Goal: Navigation & Orientation: Go to known website

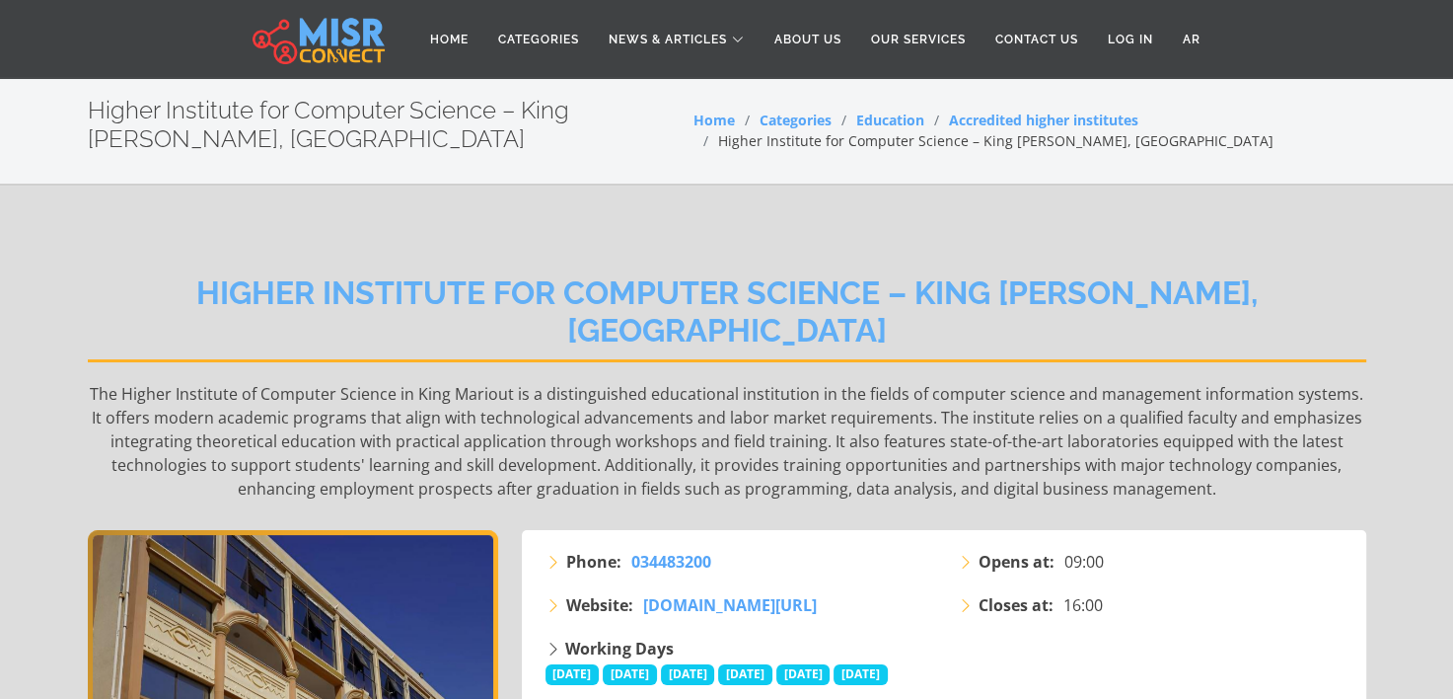
click at [177, 286] on h2 "Higher Institute for Computer Science – King [PERSON_NAME], [GEOGRAPHIC_DATA]" at bounding box center [727, 318] width 1279 height 89
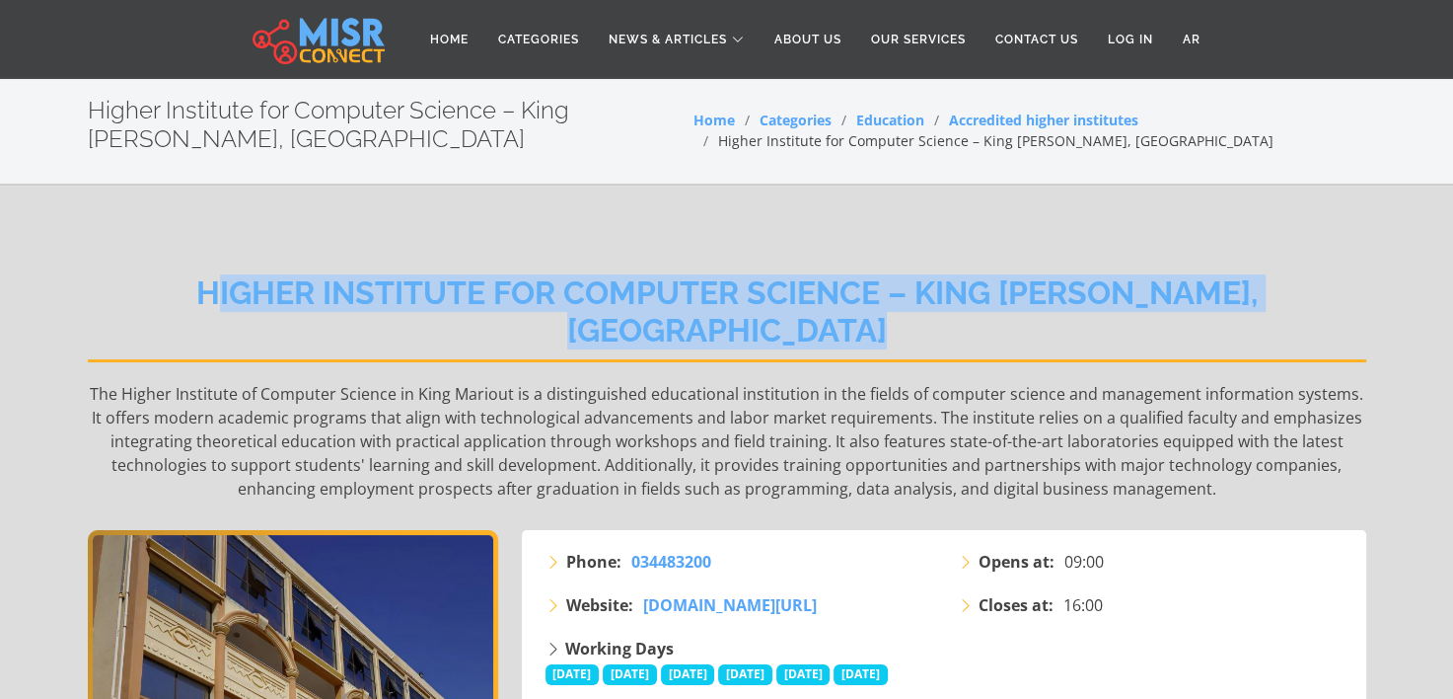
click at [177, 286] on h2 "Higher Institute for Computer Science – King [PERSON_NAME], [GEOGRAPHIC_DATA]" at bounding box center [727, 318] width 1279 height 89
copy div "Higher Institute for Computer Science – King [PERSON_NAME], [GEOGRAPHIC_DATA]"
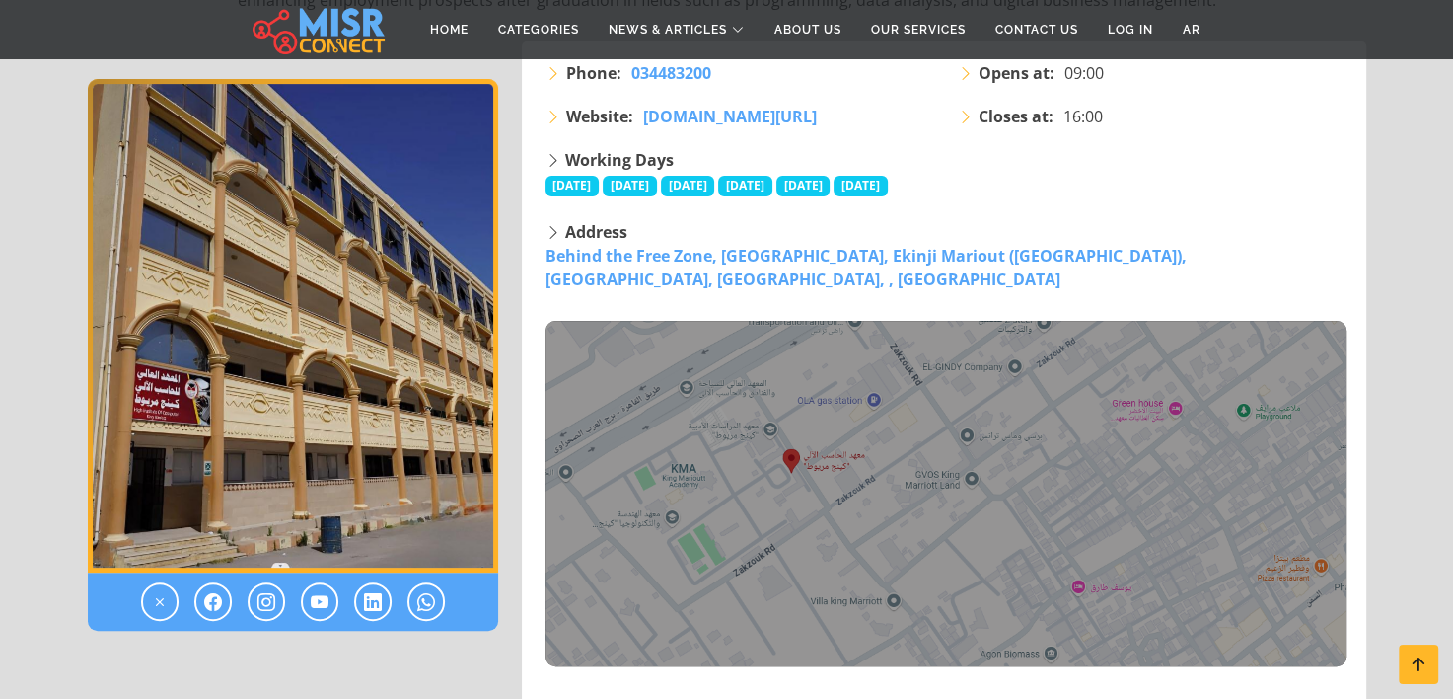
scroll to position [493, 0]
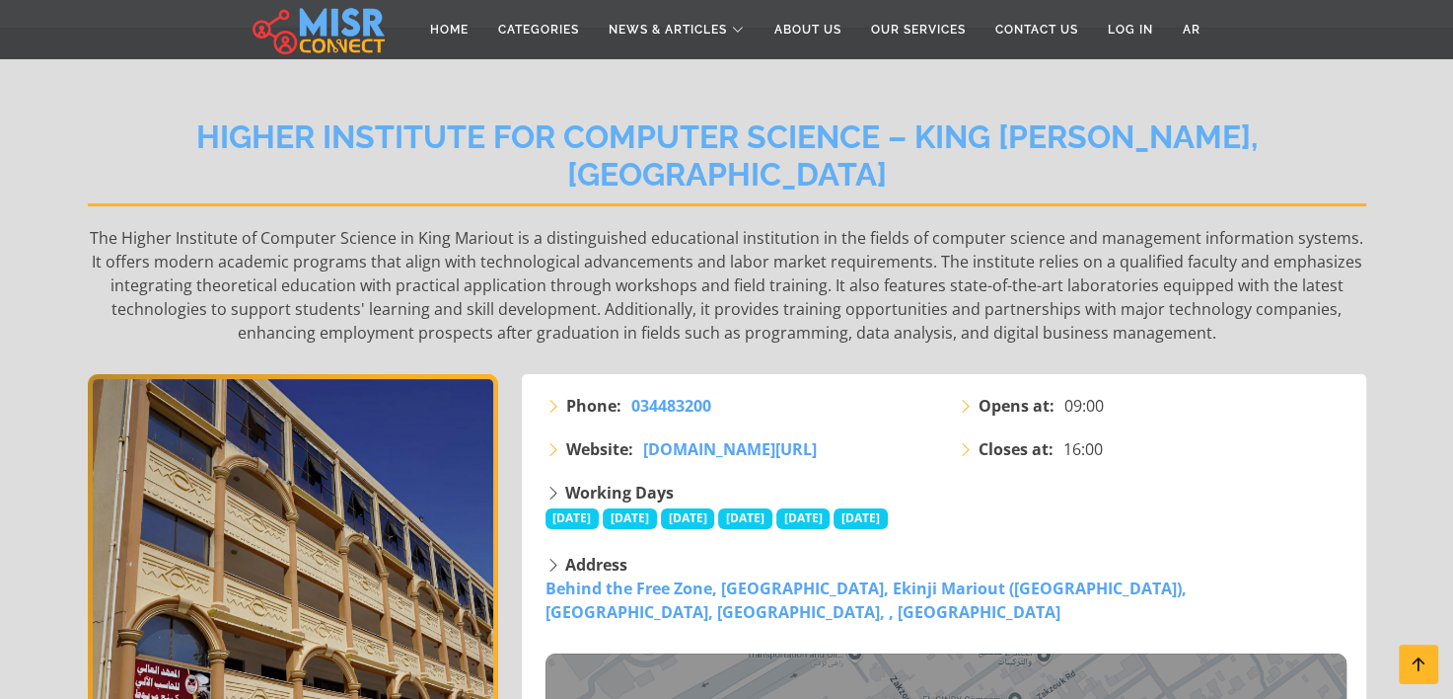
scroll to position [197, 0]
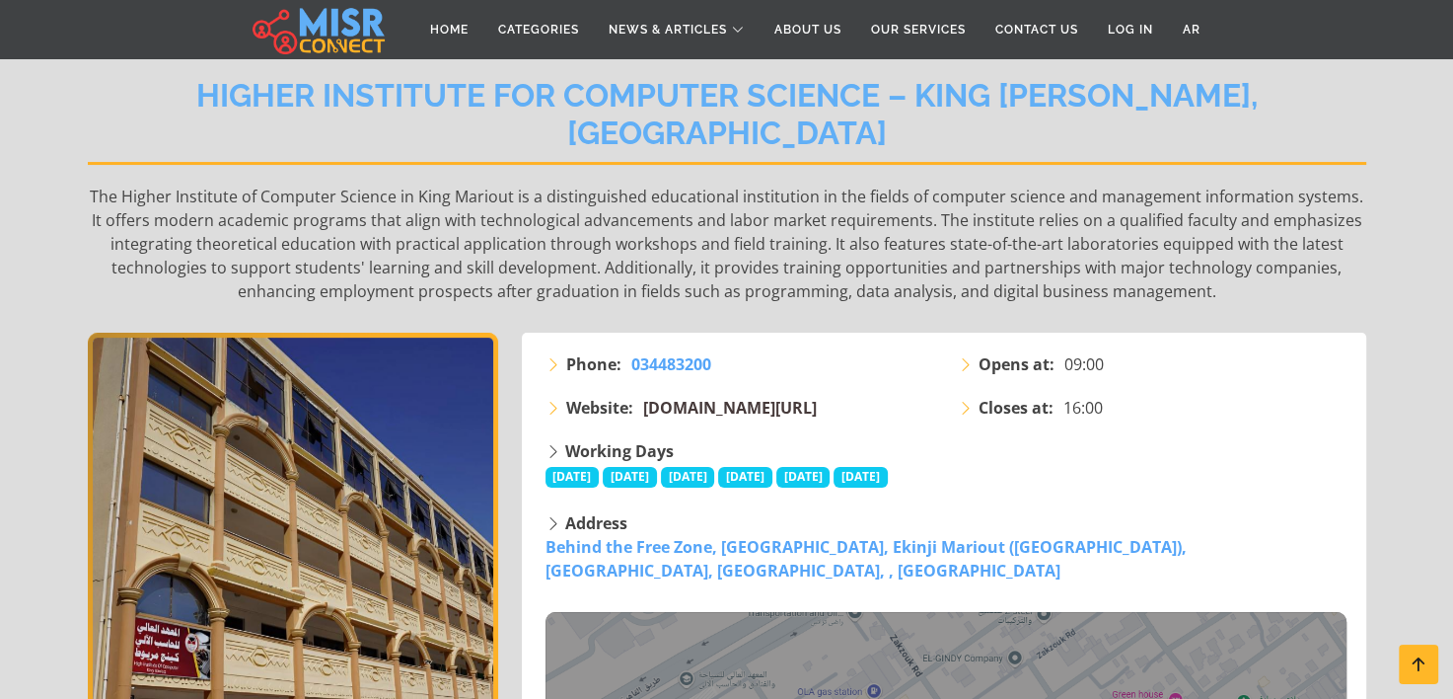
click at [666, 397] on span "[DOMAIN_NAME][URL]" at bounding box center [730, 408] width 174 height 22
